Goal: Task Accomplishment & Management: Manage account settings

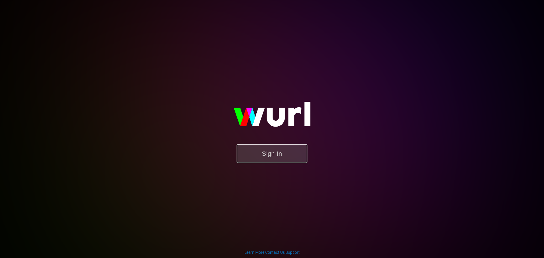
click at [258, 146] on button "Sign In" at bounding box center [272, 154] width 71 height 18
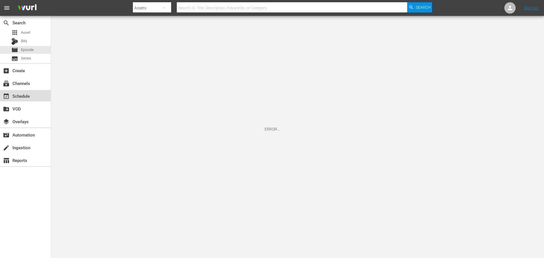
click at [29, 97] on div "event_available Schedule" at bounding box center [16, 95] width 32 height 5
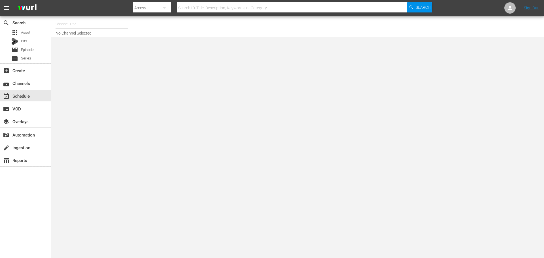
click at [57, 27] on input "text" at bounding box center [92, 24] width 73 height 14
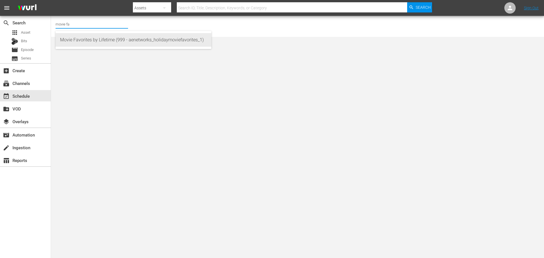
click at [78, 39] on div "Movie Favorites by Lifetime (999 - aenetworks_holidaymoviefavorites_1)" at bounding box center [133, 40] width 147 height 14
type input "Movie Favorites by Lifetime (999 - aenetworks_holidaymoviefavorites_1)"
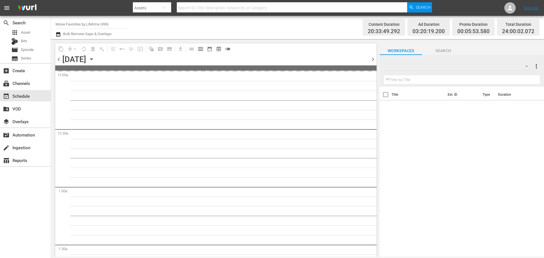
click at [95, 61] on icon "button" at bounding box center [91, 59] width 6 height 6
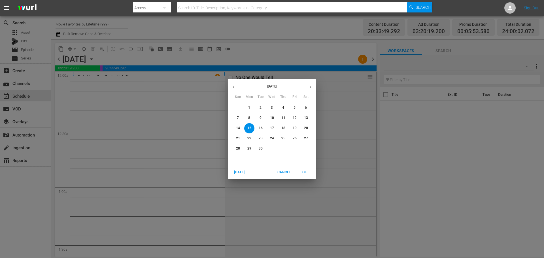
click at [259, 148] on p "30" at bounding box center [261, 148] width 4 height 5
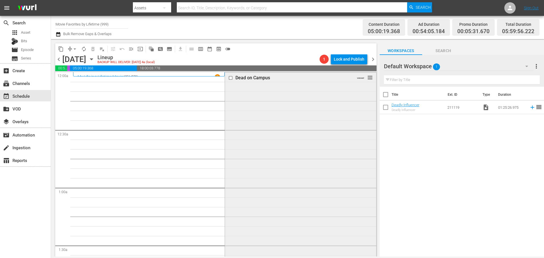
click at [249, 101] on div "Dead on Campus VARIANT reorder" at bounding box center [300, 170] width 151 height 195
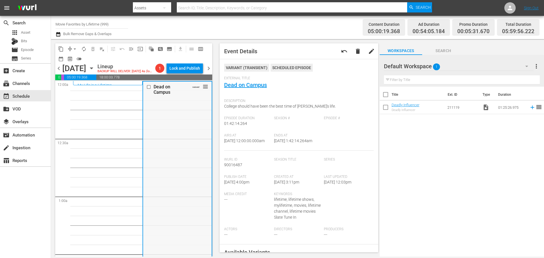
click at [186, 118] on div "Dead on Campus VARIANT reorder" at bounding box center [177, 179] width 68 height 195
drag, startPoint x: 60, startPoint y: 73, endPoint x: 57, endPoint y: 74, distance: 3.1
click at [60, 72] on span "chevron_left" at bounding box center [58, 68] width 7 height 7
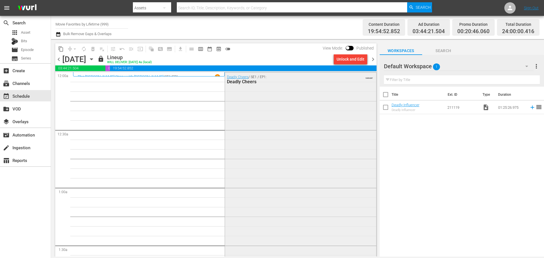
click at [241, 138] on div "Deadly Cheers / SE1 / EP1: Deadly Cheers VARIANT" at bounding box center [300, 172] width 151 height 198
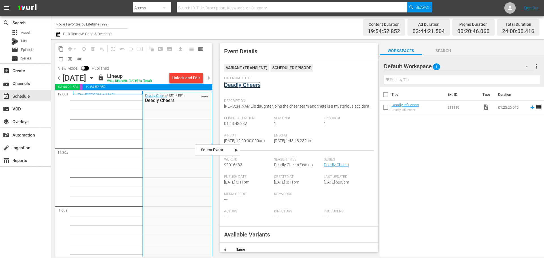
click at [248, 86] on link "Deadly Cheers" at bounding box center [242, 85] width 37 height 7
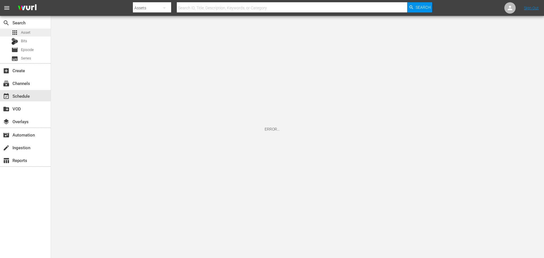
click at [30, 35] on span "Asset" at bounding box center [25, 33] width 9 height 6
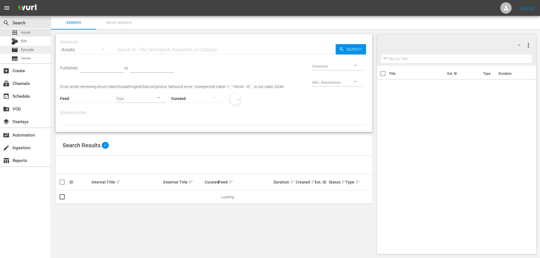
click at [30, 48] on span "Episode" at bounding box center [27, 50] width 13 height 6
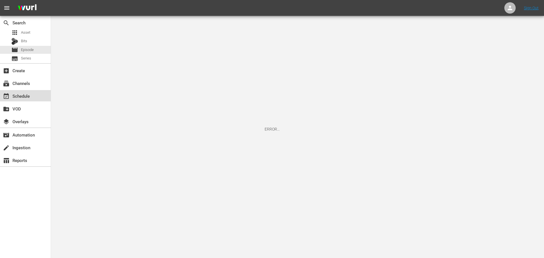
click at [27, 95] on div "event_available Schedule" at bounding box center [16, 95] width 32 height 5
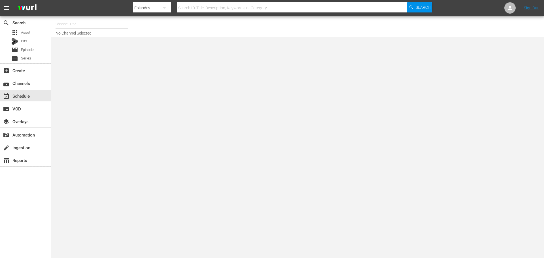
click at [71, 22] on input "text" at bounding box center [92, 24] width 73 height 14
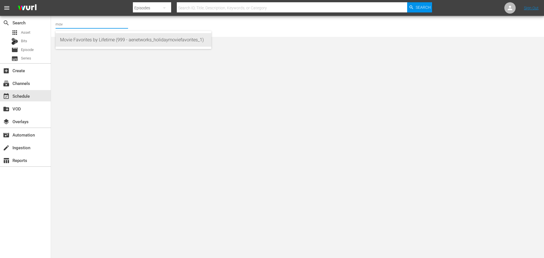
click at [95, 37] on div "Movie Favorites by Lifetime (999 - aenetworks_holidaymoviefavorites_1)" at bounding box center [133, 40] width 147 height 14
type input "Movie Favorites by Lifetime (999 - aenetworks_holidaymoviefavorites_1)"
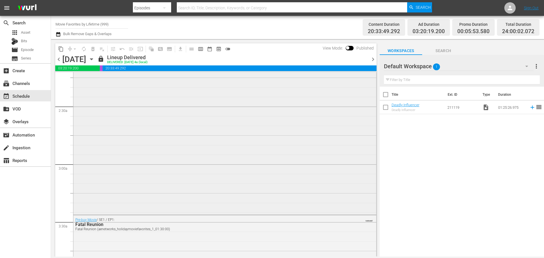
scroll to position [255, 0]
click at [95, 60] on icon "button" at bounding box center [91, 59] width 6 height 6
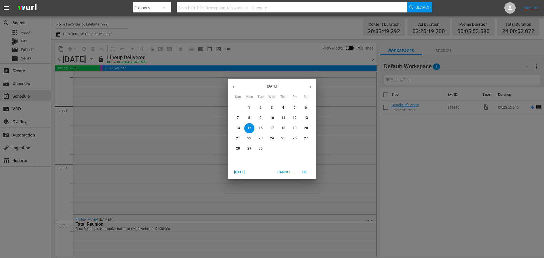
click at [262, 150] on p "30" at bounding box center [261, 148] width 4 height 5
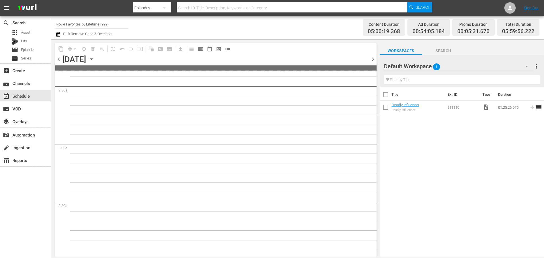
scroll to position [255, 0]
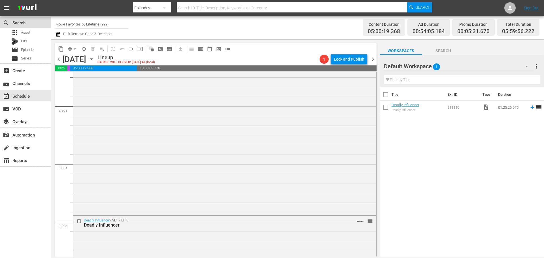
click at [31, 26] on div "search Search" at bounding box center [25, 22] width 51 height 11
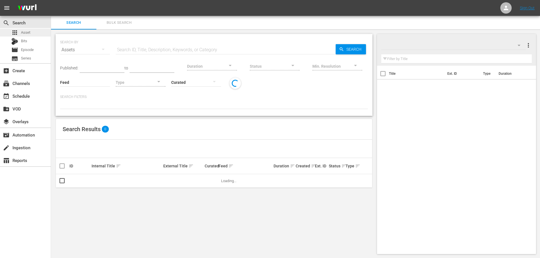
click at [28, 32] on span "Asset" at bounding box center [25, 33] width 9 height 6
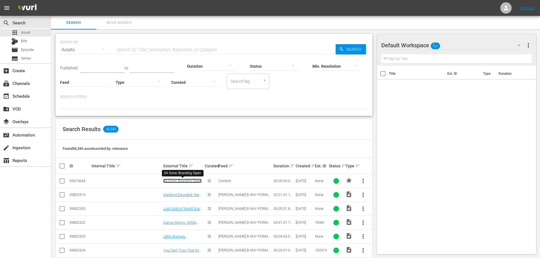
click at [189, 181] on link "04 Sonic Branding Open" at bounding box center [182, 181] width 38 height 4
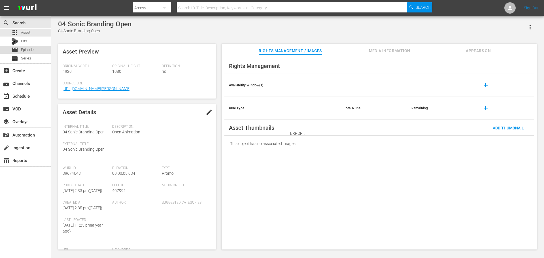
click at [31, 48] on span "Episode" at bounding box center [27, 50] width 13 height 6
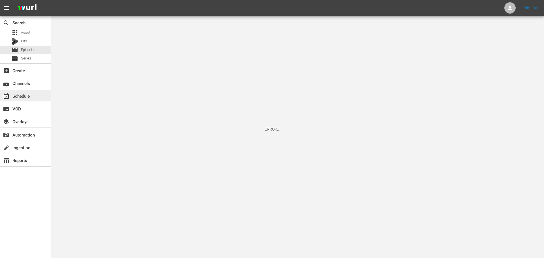
click at [23, 94] on div "event_available Schedule" at bounding box center [16, 95] width 32 height 5
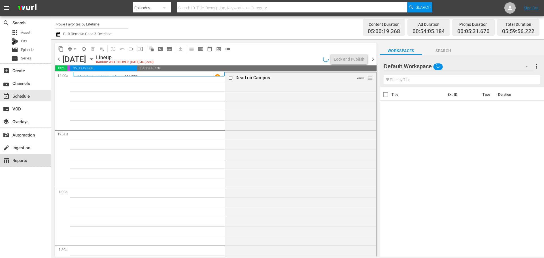
click at [23, 157] on div "table_chart Reports" at bounding box center [16, 159] width 32 height 5
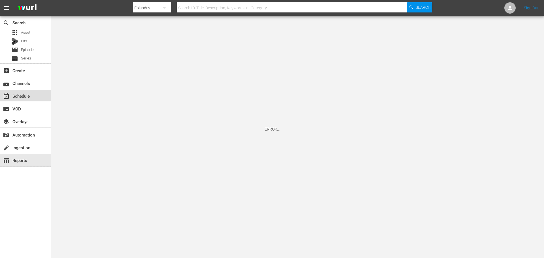
click at [29, 97] on div "event_available Schedule" at bounding box center [16, 95] width 32 height 5
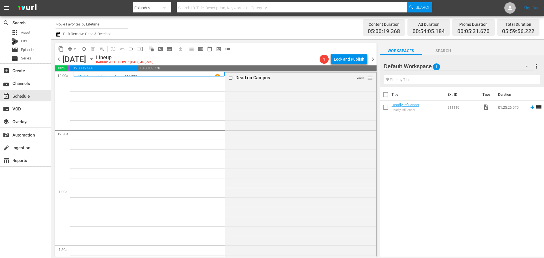
click at [228, 12] on div at bounding box center [282, 13] width 299 height 2
click at [224, 5] on input "text" at bounding box center [292, 8] width 230 height 14
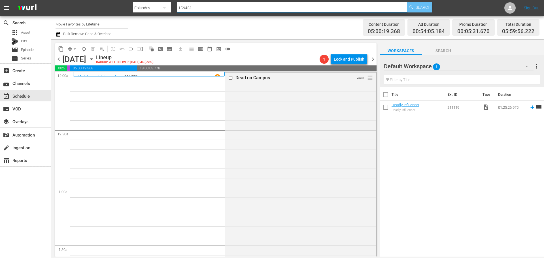
type input "156451"
click at [425, 9] on span "Search" at bounding box center [423, 7] width 15 height 10
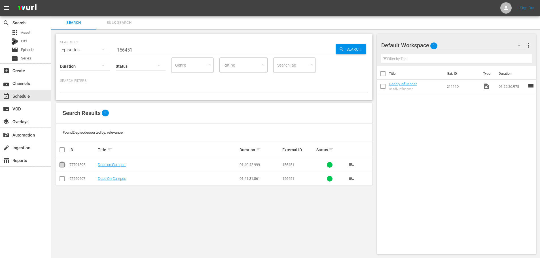
click at [63, 164] on input "checkbox" at bounding box center [62, 166] width 7 height 7
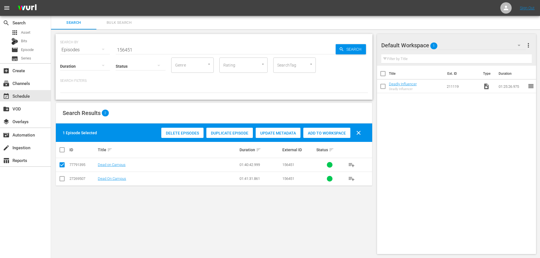
click at [63, 164] on input "checkbox" at bounding box center [62, 166] width 7 height 7
checkbox input "false"
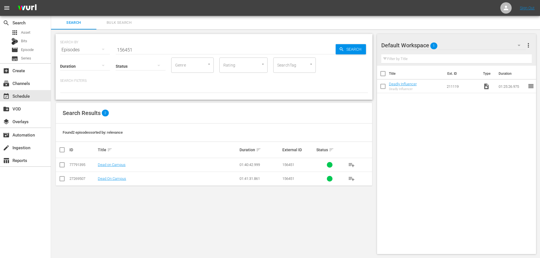
click at [110, 169] on td "Dead on Campus" at bounding box center [168, 165] width 142 height 14
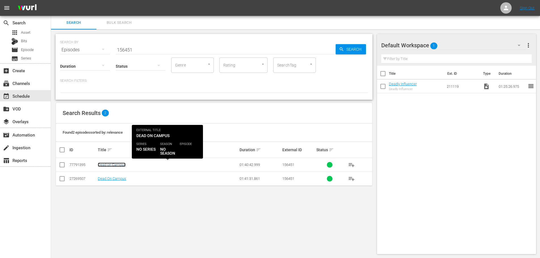
click at [111, 166] on link "Dead on Campus" at bounding box center [112, 165] width 28 height 4
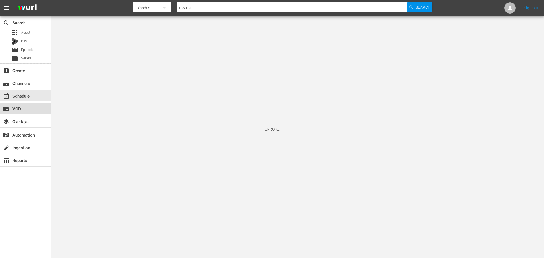
click at [19, 110] on div "create_new_folder VOD" at bounding box center [16, 107] width 32 height 5
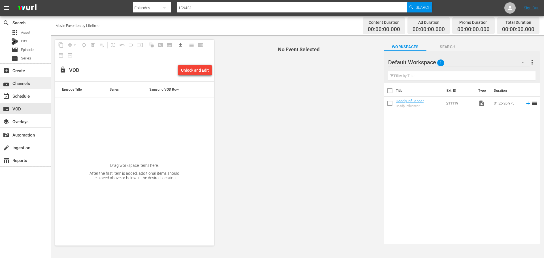
click at [29, 87] on div "subscriptions Channels" at bounding box center [25, 82] width 51 height 11
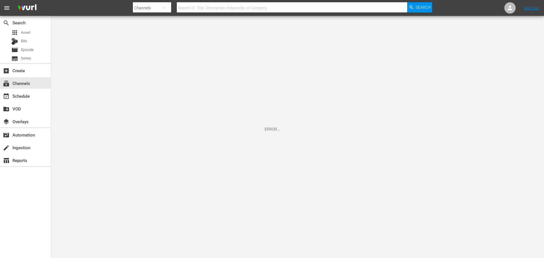
click at [27, 37] on div "apps Asset Bits movie Episode subtitles Series" at bounding box center [25, 46] width 51 height 34
click at [27, 35] on span "Asset" at bounding box center [25, 33] width 9 height 6
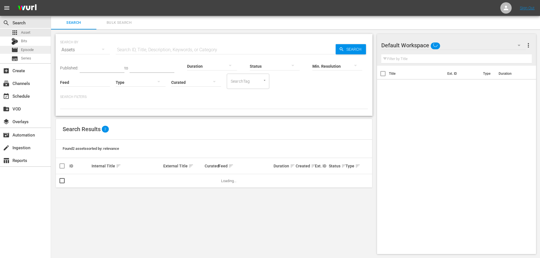
click at [30, 48] on span "Episode" at bounding box center [27, 50] width 13 height 6
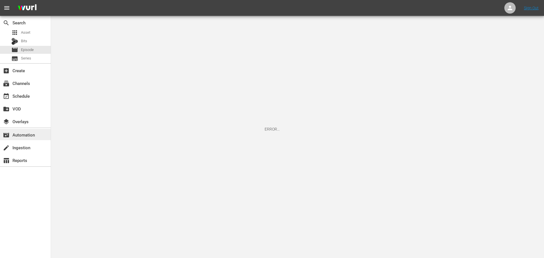
click at [28, 136] on div "movie_filter Automation" at bounding box center [16, 133] width 32 height 5
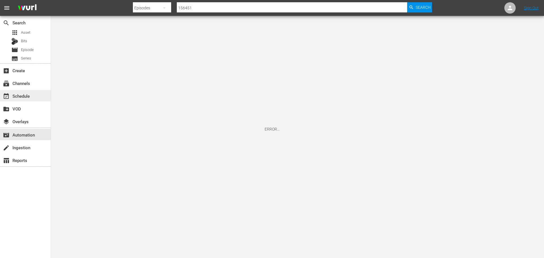
click at [22, 98] on div "event_available Schedule" at bounding box center [16, 95] width 32 height 5
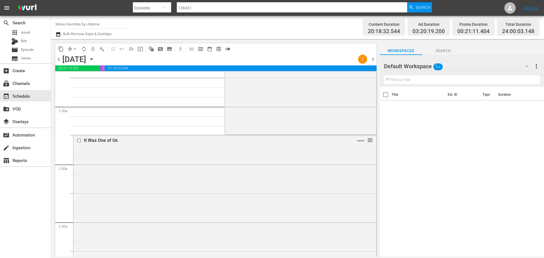
scroll to position [142, 0]
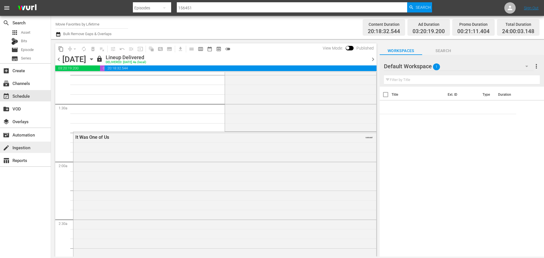
click at [19, 145] on div "create Ingestion" at bounding box center [16, 146] width 32 height 5
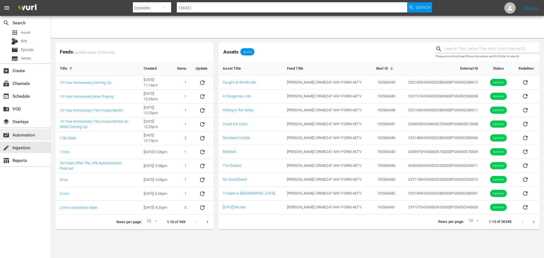
click at [32, 137] on div "movie_filter Automation" at bounding box center [16, 133] width 32 height 5
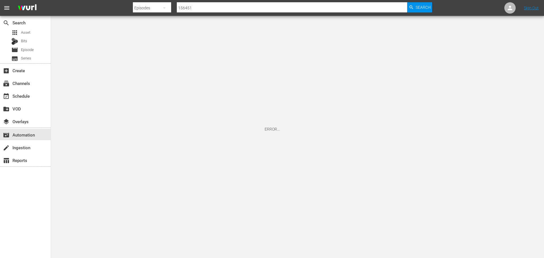
click at [32, 137] on div "movie_filter Automation" at bounding box center [16, 133] width 32 height 5
click at [28, 132] on div "movie_filter Automation" at bounding box center [25, 134] width 51 height 11
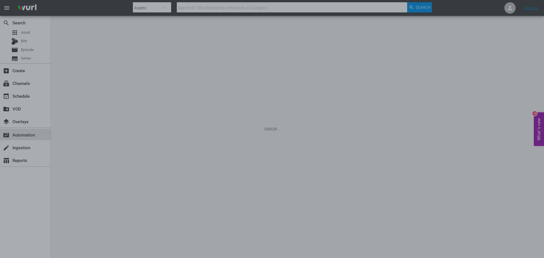
click at [161, 154] on div at bounding box center [272, 129] width 544 height 258
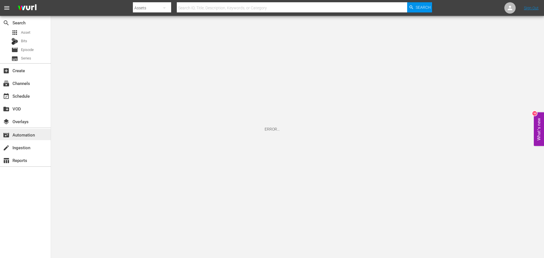
click at [39, 135] on div "movie_filter Automation" at bounding box center [25, 134] width 51 height 11
click at [39, 133] on div "movie_filter Automation" at bounding box center [25, 134] width 51 height 11
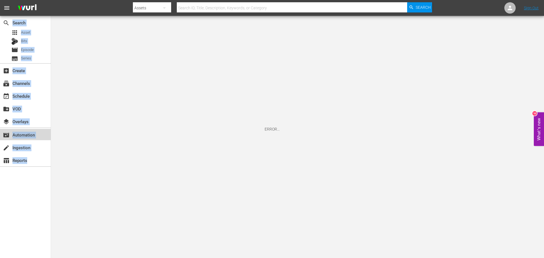
click at [39, 133] on div "movie_filter Automation" at bounding box center [25, 134] width 51 height 11
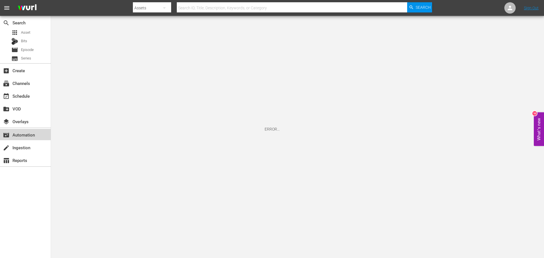
click at [39, 133] on div "movie_filter Automation" at bounding box center [25, 134] width 51 height 11
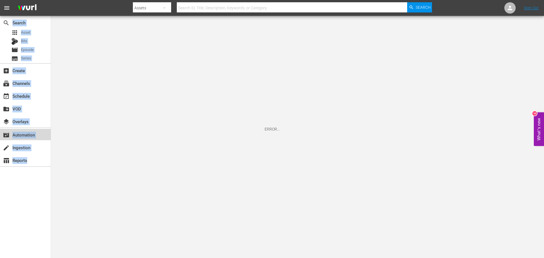
click at [39, 133] on div "movie_filter Automation" at bounding box center [25, 134] width 51 height 11
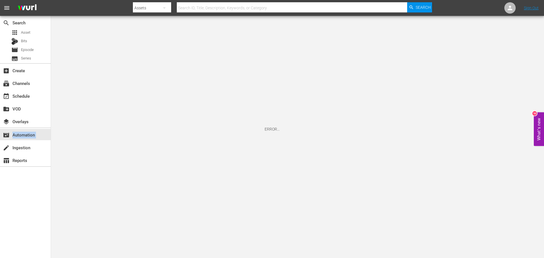
click at [39, 133] on div "movie_filter Automation" at bounding box center [25, 134] width 51 height 11
click at [25, 119] on div "layers Overlays" at bounding box center [16, 120] width 32 height 5
click at [19, 133] on div "movie_filter Automation" at bounding box center [16, 133] width 32 height 5
click at [26, 82] on div "subscriptions Channels" at bounding box center [16, 82] width 32 height 5
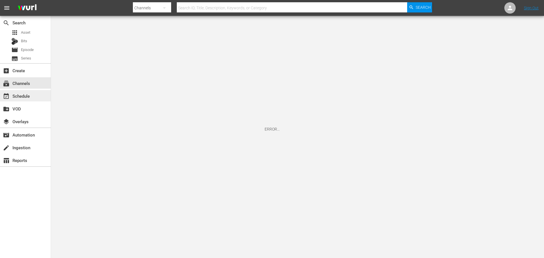
click at [12, 100] on div "event_available Schedule" at bounding box center [25, 95] width 51 height 11
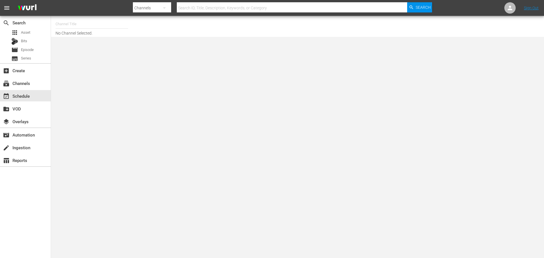
click at [70, 27] on input "text" at bounding box center [92, 24] width 73 height 14
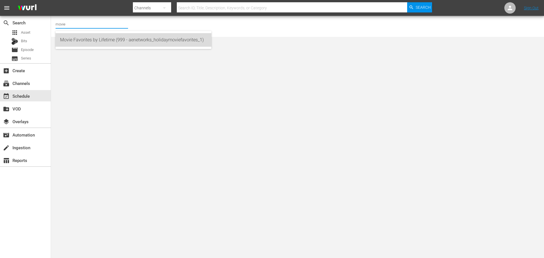
click at [139, 41] on div "Movie Favorites by Lifetime (999 - aenetworks_holidaymoviefavorites_1)" at bounding box center [133, 40] width 147 height 14
type input "Movie Favorites by Lifetime (999 - aenetworks_holidaymoviefavorites_1)"
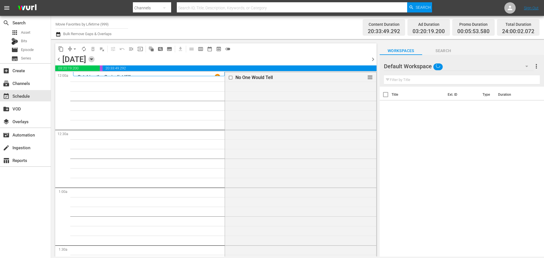
click at [95, 58] on icon "button" at bounding box center [91, 59] width 6 height 6
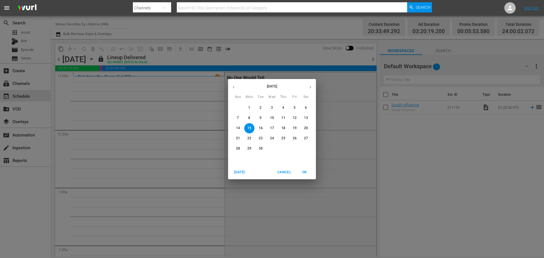
click at [247, 147] on span "29" at bounding box center [249, 148] width 10 height 5
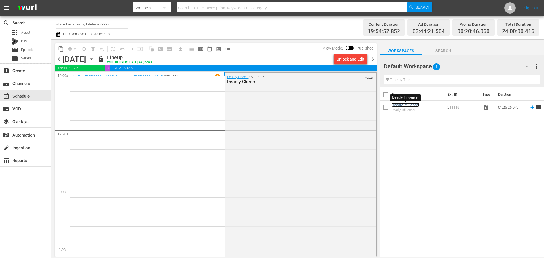
click at [406, 104] on link "Deadly Influencer" at bounding box center [406, 105] width 28 height 4
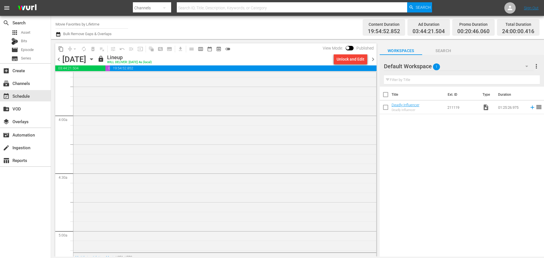
scroll to position [425, 0]
click at [24, 157] on div "table_chart Reports" at bounding box center [25, 159] width 51 height 11
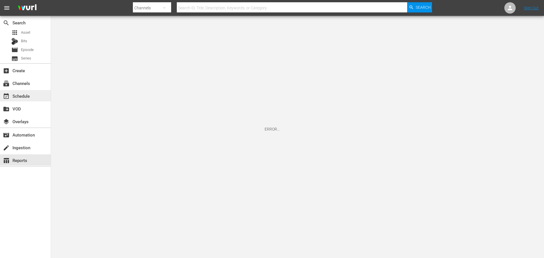
click at [28, 96] on div "event_available Schedule" at bounding box center [16, 95] width 32 height 5
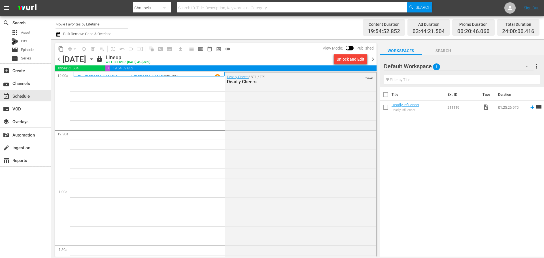
click at [95, 61] on icon "button" at bounding box center [91, 59] width 6 height 6
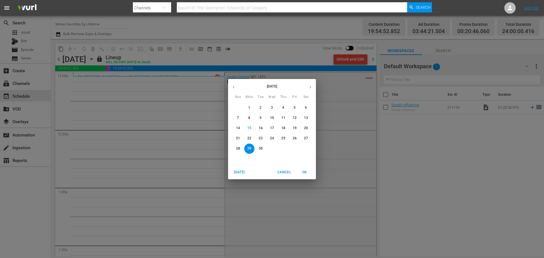
click at [261, 146] on p "30" at bounding box center [261, 148] width 4 height 5
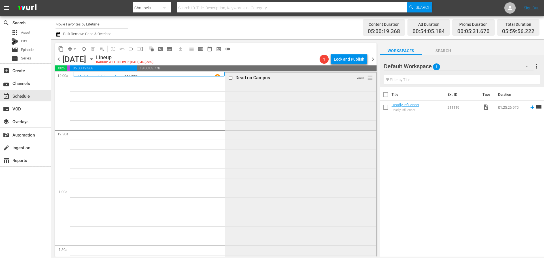
click at [367, 77] on span "reorder" at bounding box center [370, 78] width 6 height 6
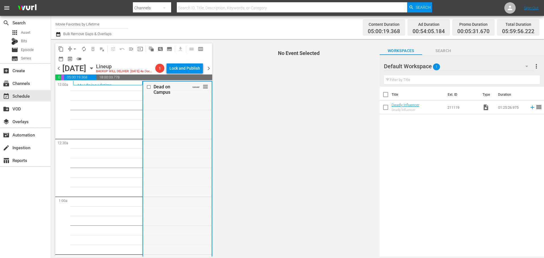
click at [193, 114] on div "Dead on Campus VARIANT reorder" at bounding box center [177, 179] width 68 height 195
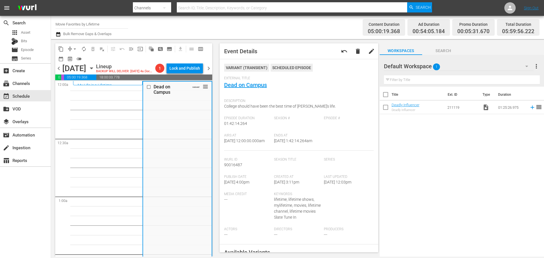
click at [536, 108] on span "reorder" at bounding box center [539, 107] width 7 height 7
click at [525, 67] on icon "button" at bounding box center [526, 66] width 7 height 7
click at [487, 147] on div "Default Workspace (1)" at bounding box center [272, 129] width 544 height 258
click at [212, 72] on span "chevron_right" at bounding box center [208, 68] width 7 height 7
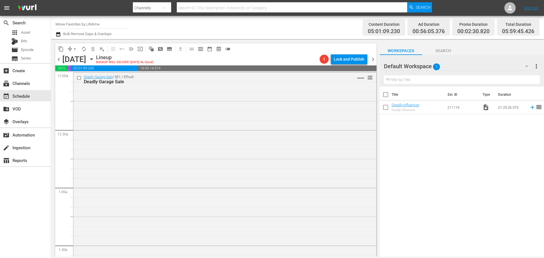
click at [56, 60] on span "chevron_left" at bounding box center [58, 59] width 7 height 7
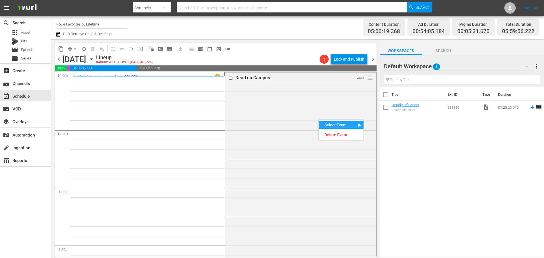
click at [449, 144] on div "Title Ext. ID Type Duration Deadly Influencer Deadly Influencer 211119 video_fi…" at bounding box center [462, 172] width 164 height 171
click at [252, 97] on div "Dead on Campus VARIANT reorder" at bounding box center [300, 170] width 151 height 195
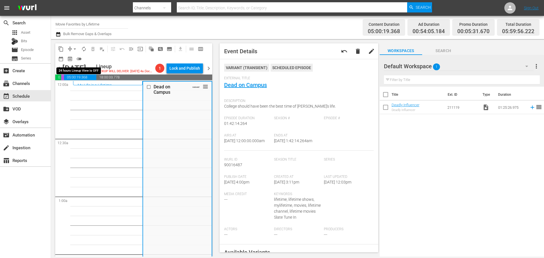
click at [81, 59] on span "toggle_off" at bounding box center [79, 59] width 6 height 6
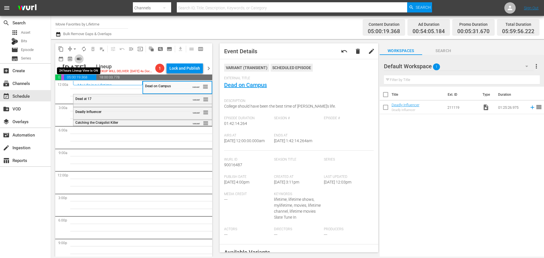
click at [78, 59] on span "toggle_on" at bounding box center [79, 59] width 6 height 6
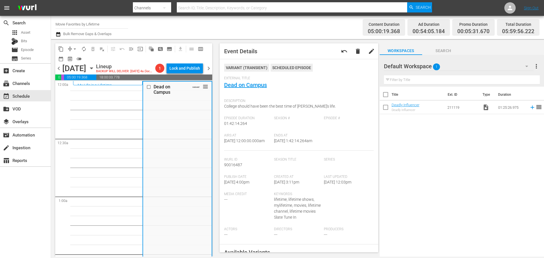
click at [212, 72] on span "chevron_right" at bounding box center [208, 68] width 7 height 7
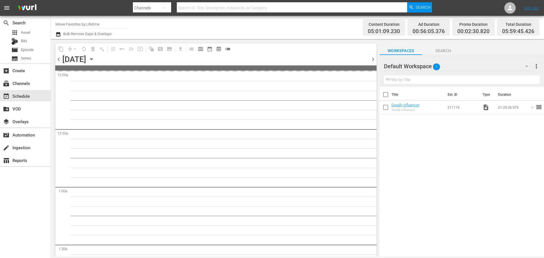
click at [417, 81] on input "text" at bounding box center [462, 79] width 156 height 9
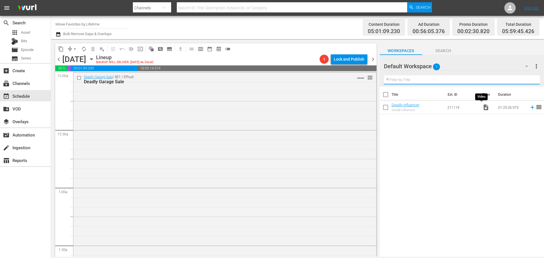
click at [483, 108] on span "video_file" at bounding box center [486, 107] width 7 height 7
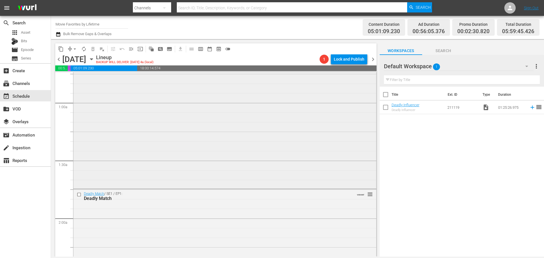
click at [133, 117] on div "Deadly Garage Sale / SE1 / EPnull: Deadly Garage Sale VARIANT reorder" at bounding box center [224, 88] width 303 height 200
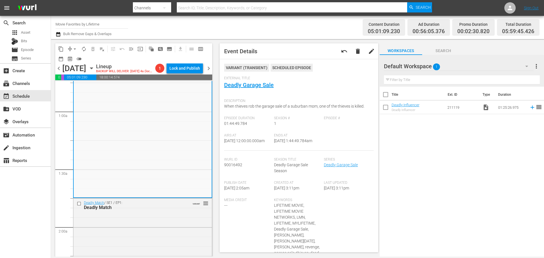
click at [262, 145] on div "Airs At [DATE] 12:00:00.000am" at bounding box center [249, 141] width 50 height 17
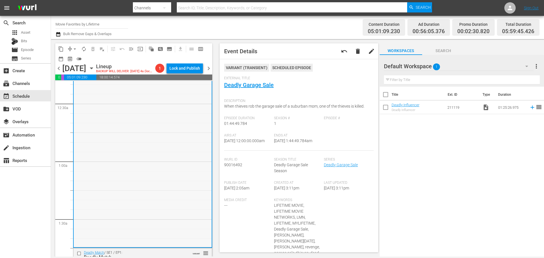
scroll to position [0, 0]
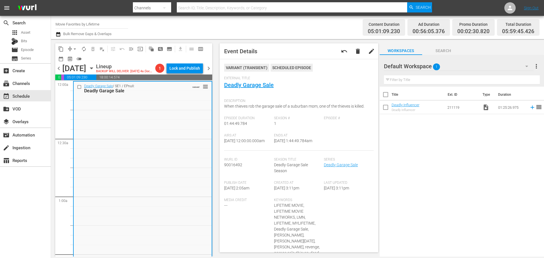
click at [59, 72] on span "chevron_left" at bounding box center [58, 68] width 7 height 7
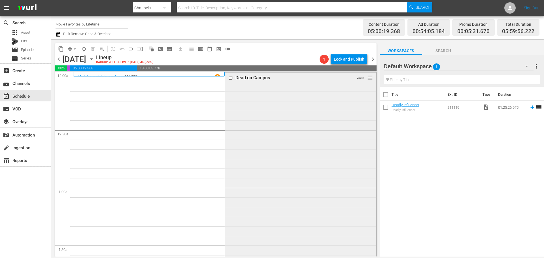
click at [235, 181] on div "Dead on Campus VARIANT reorder" at bounding box center [300, 170] width 151 height 195
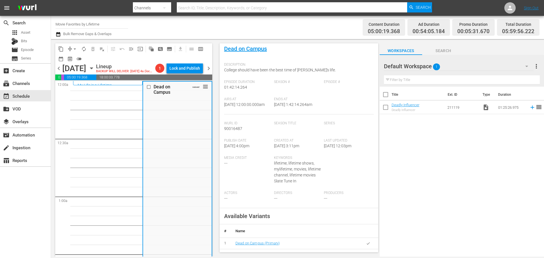
scroll to position [28, 0]
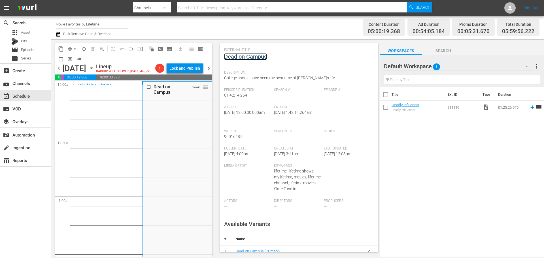
click at [255, 58] on link "Dead on Campus" at bounding box center [245, 56] width 43 height 7
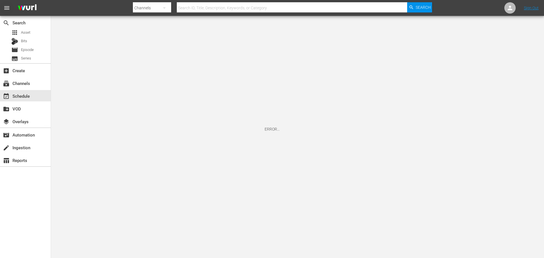
click at [8, 5] on span "menu" at bounding box center [6, 8] width 7 height 7
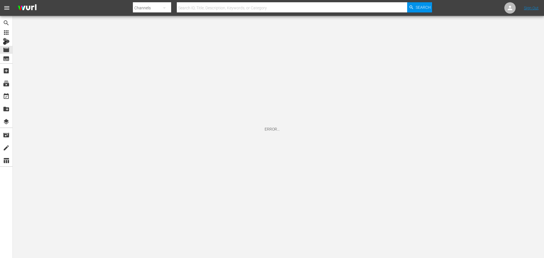
click at [8, 5] on span "menu" at bounding box center [6, 8] width 7 height 7
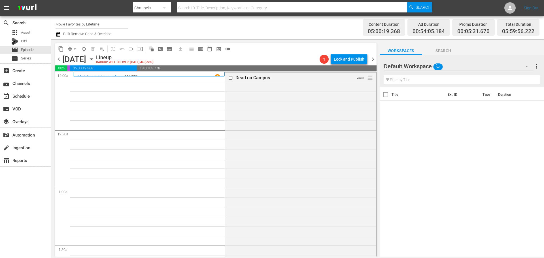
click at [255, 159] on div "Dead on Campus VARIANT reorder" at bounding box center [300, 170] width 151 height 195
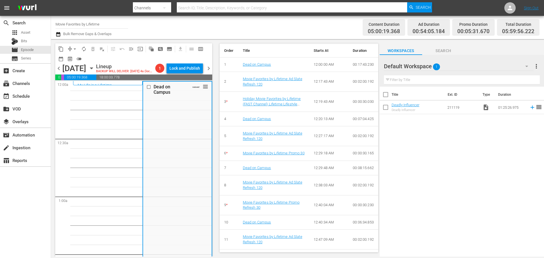
scroll to position [260, 0]
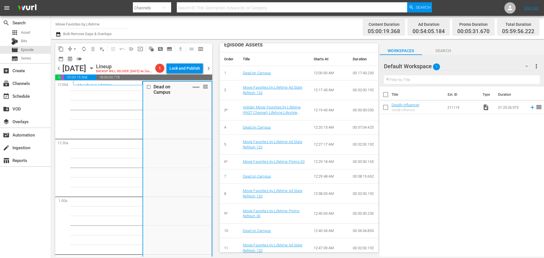
click at [527, 66] on icon "button" at bounding box center [526, 66] width 7 height 7
click at [509, 175] on div "Default Workspace (1)" at bounding box center [272, 129] width 544 height 258
click at [538, 67] on span "more_vert" at bounding box center [536, 66] width 7 height 7
click at [508, 147] on div "Title Ext. ID Type Duration Deadly Influencer Deadly Influencer 211119 video_fi…" at bounding box center [462, 172] width 164 height 171
click at [17, 83] on div "subscriptions Channels" at bounding box center [16, 82] width 32 height 5
